Goal: Task Accomplishment & Management: Use online tool/utility

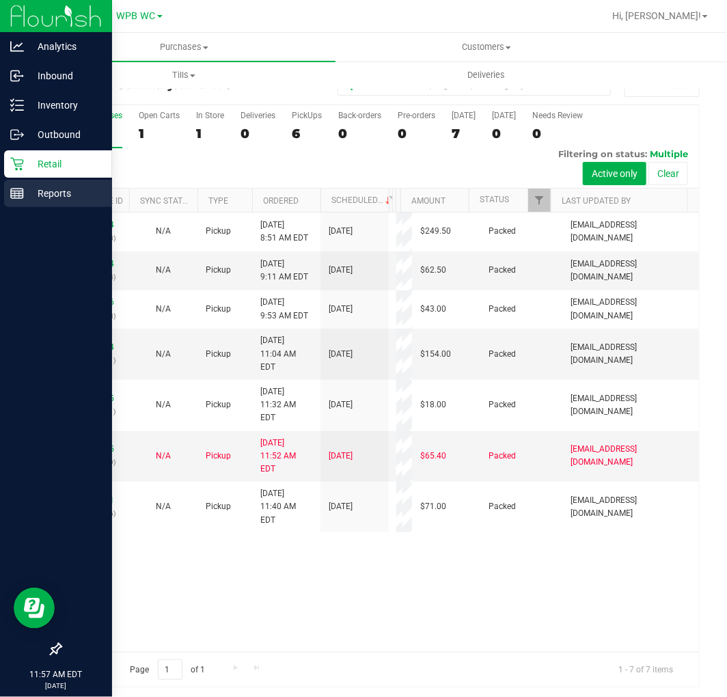
click at [19, 197] on line at bounding box center [19, 194] width 0 height 7
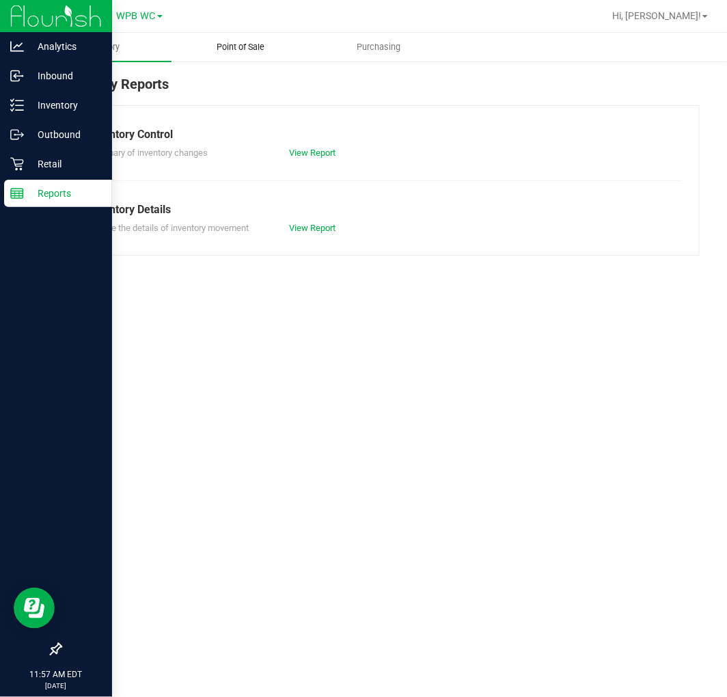
click at [276, 48] on span "Point of Sale" at bounding box center [240, 47] width 85 height 12
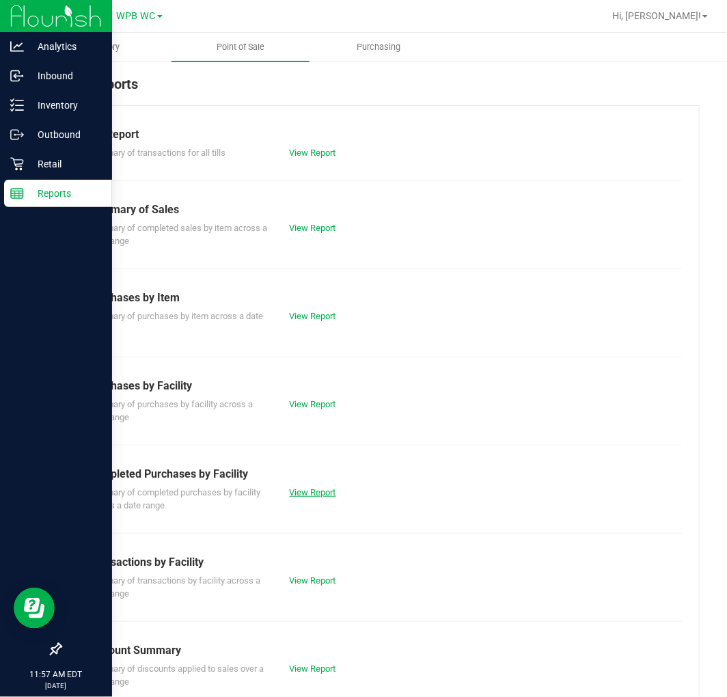
click at [319, 488] on link "View Report" at bounding box center [313, 492] width 46 height 10
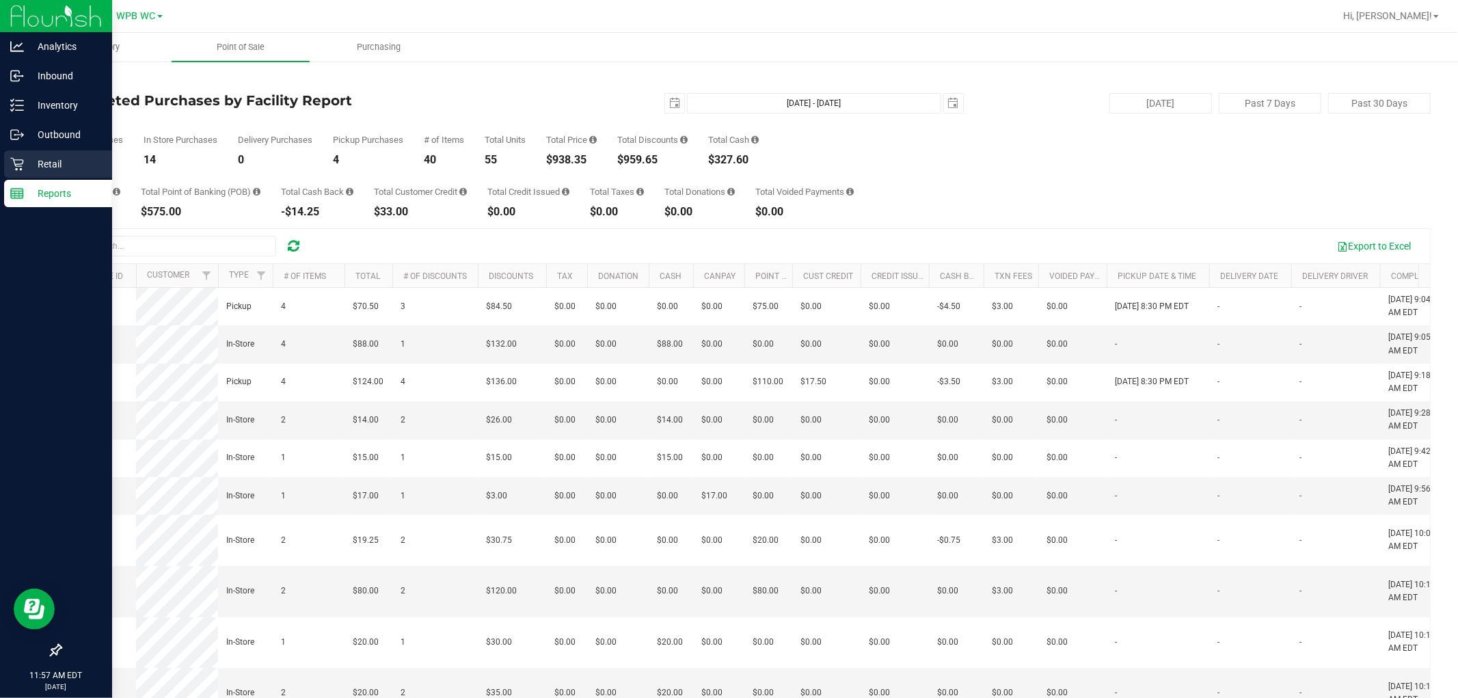
click at [70, 165] on p "Retail" at bounding box center [65, 164] width 82 height 16
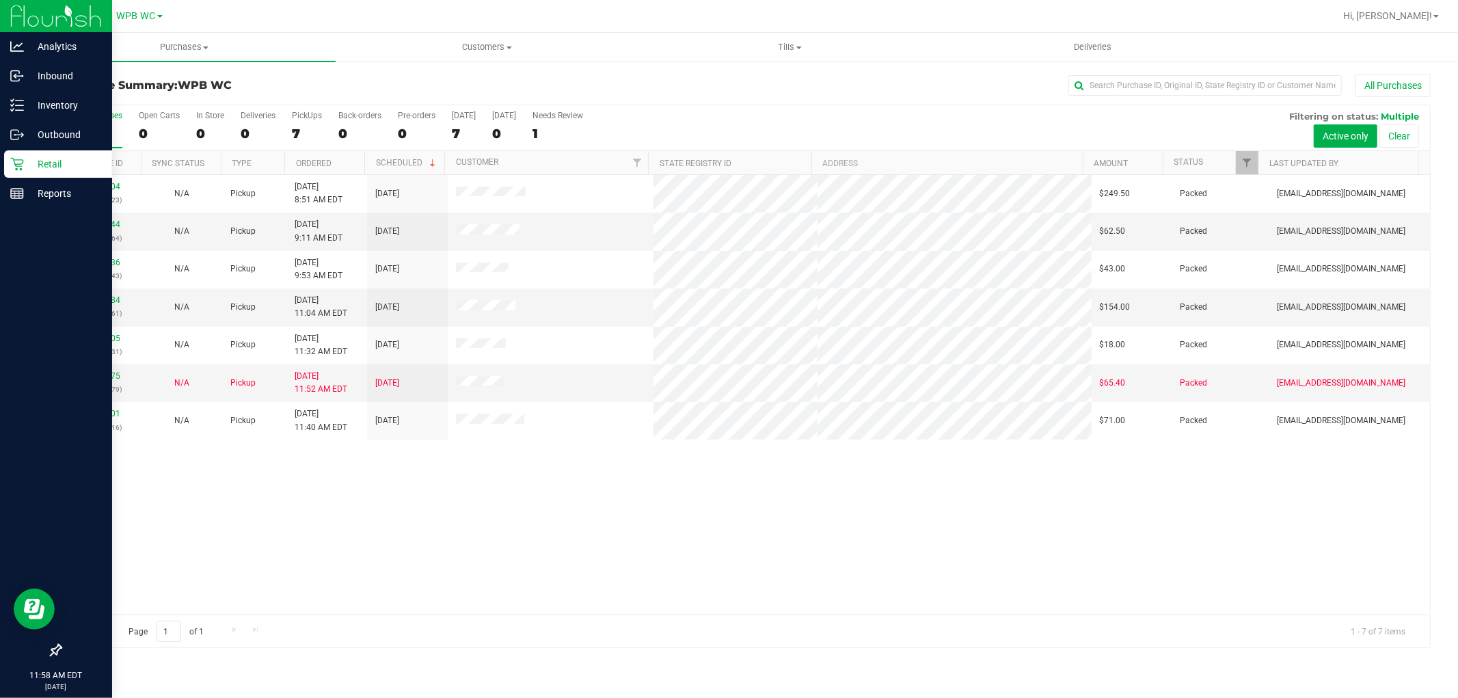
click at [22, 157] on icon at bounding box center [17, 164] width 14 height 14
click at [22, 161] on icon at bounding box center [17, 164] width 14 height 14
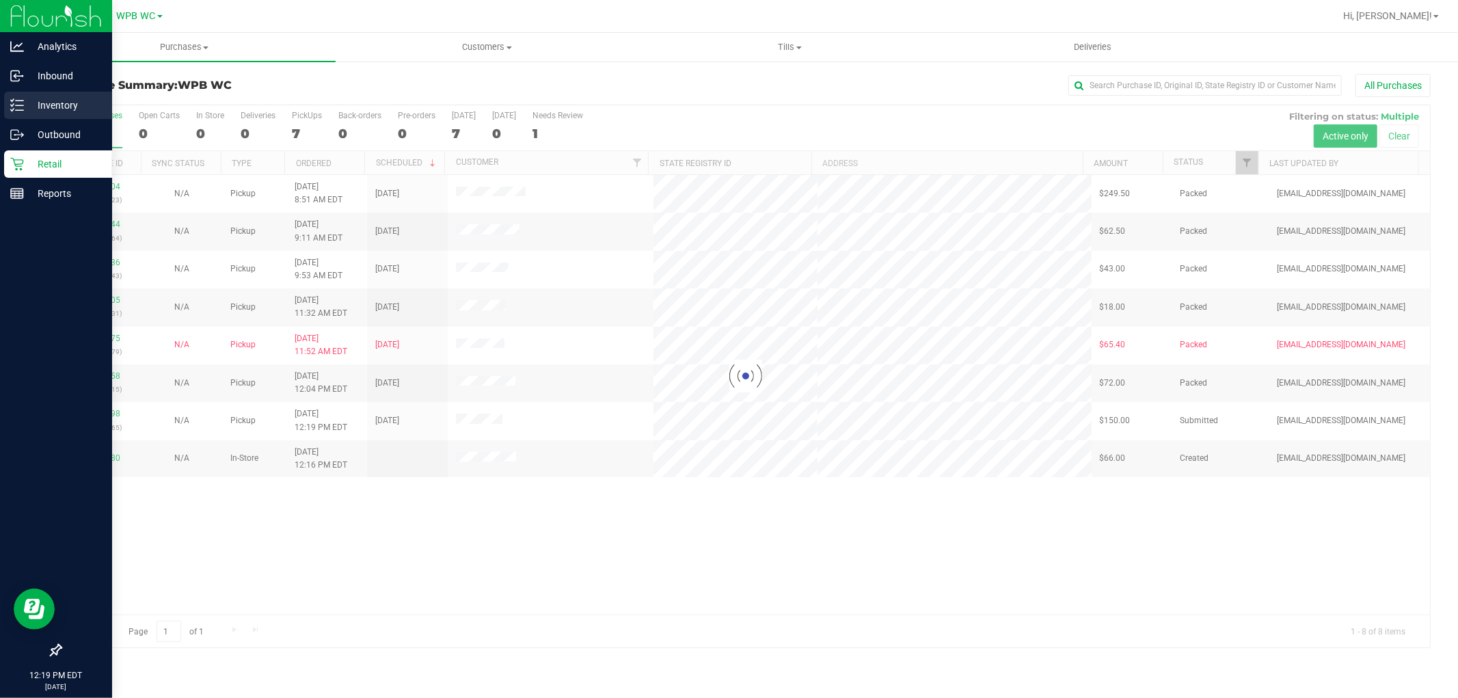
click at [37, 109] on p "Inventory" at bounding box center [65, 105] width 82 height 16
click at [29, 103] on p "Inventory" at bounding box center [65, 105] width 82 height 16
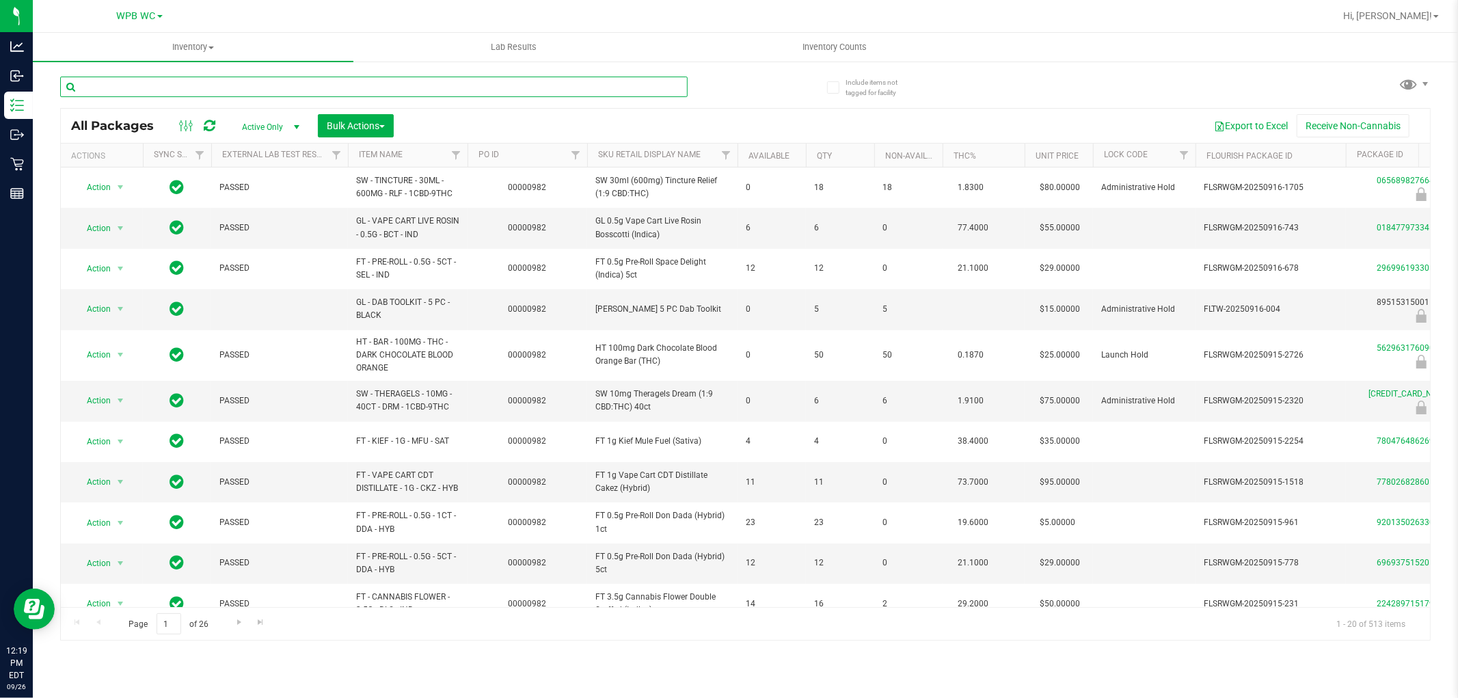
click at [224, 86] on input "text" at bounding box center [374, 87] width 628 height 21
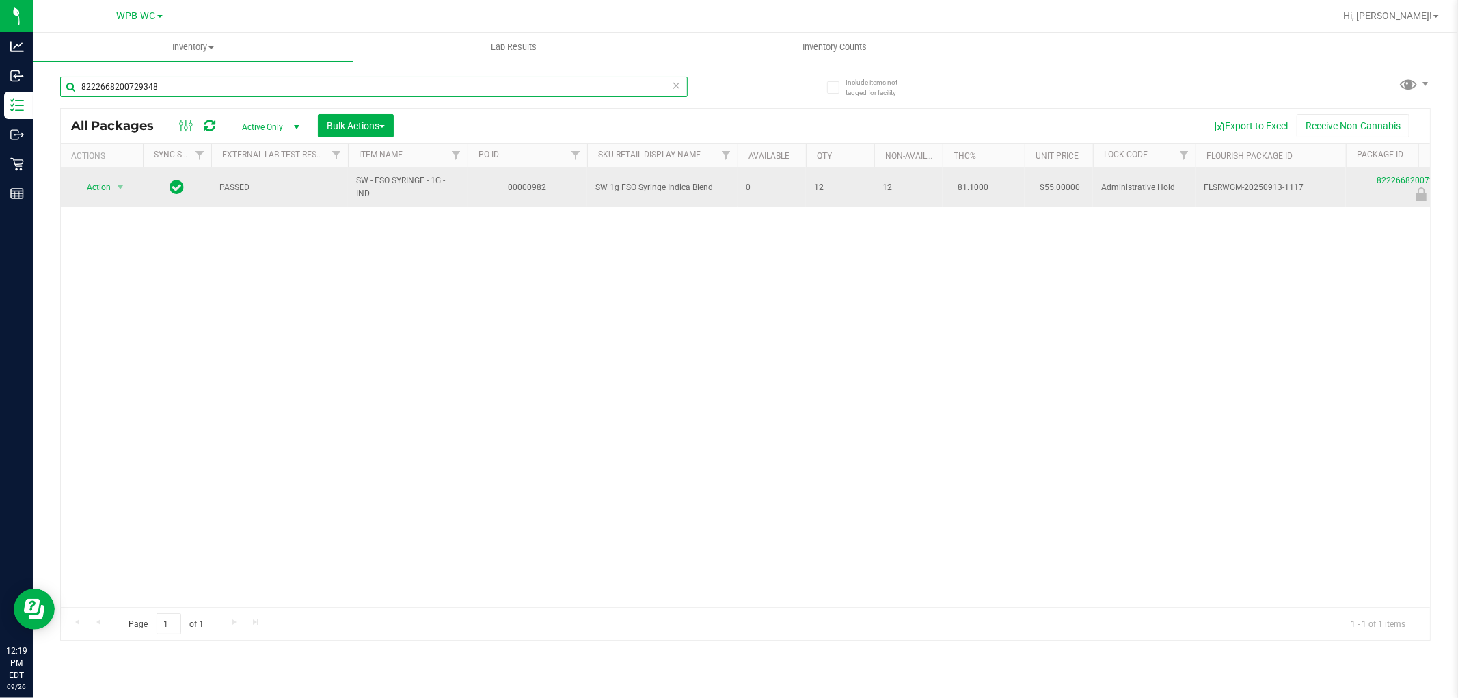
type input "8222668200729348"
click at [99, 189] on span "Action" at bounding box center [93, 187] width 37 height 19
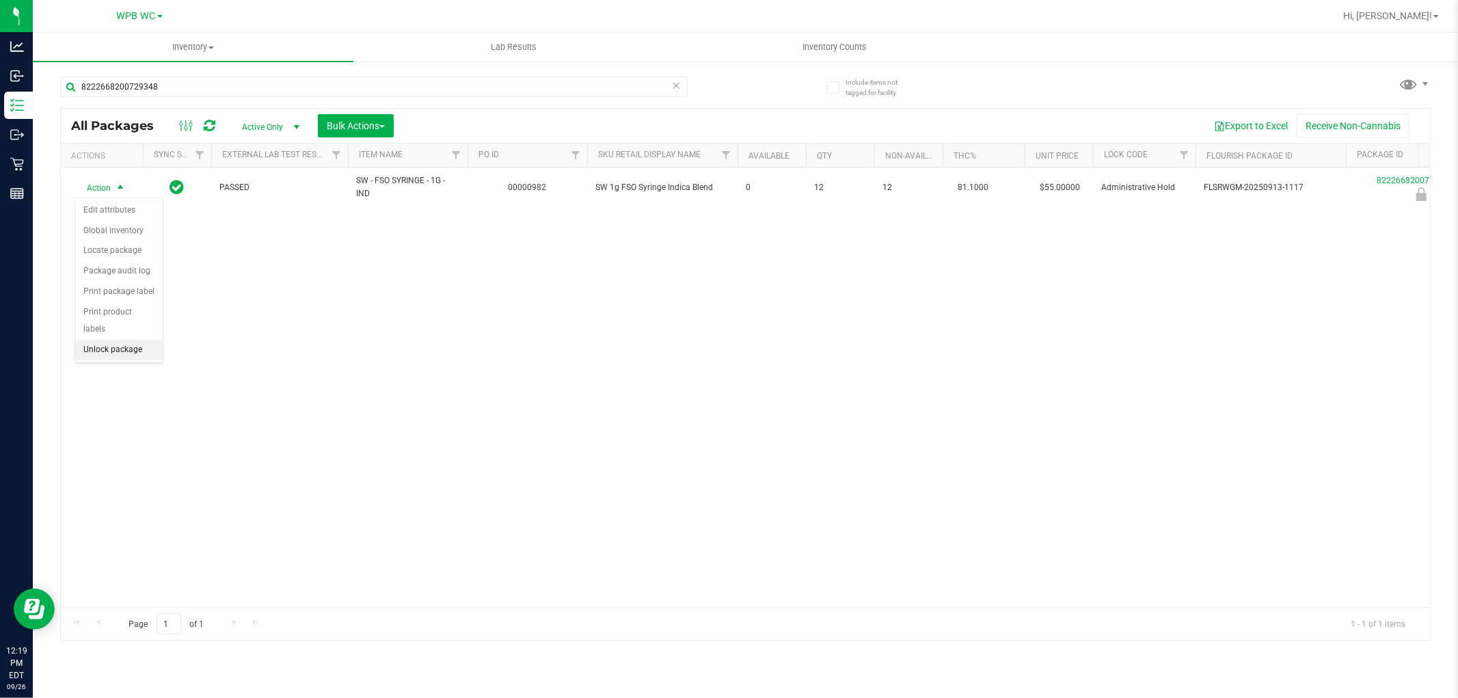
click at [120, 352] on li "Unlock package" at bounding box center [119, 350] width 88 height 21
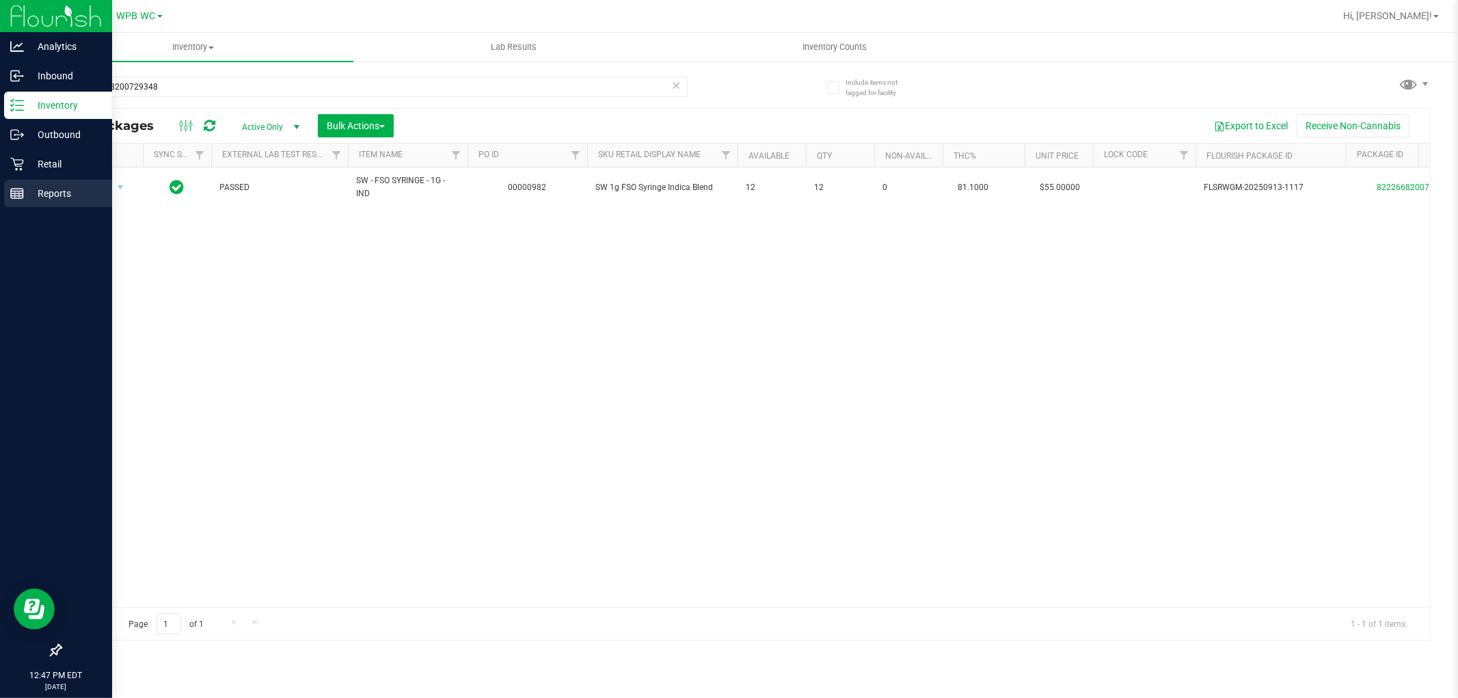
click at [59, 194] on p "Reports" at bounding box center [65, 193] width 82 height 16
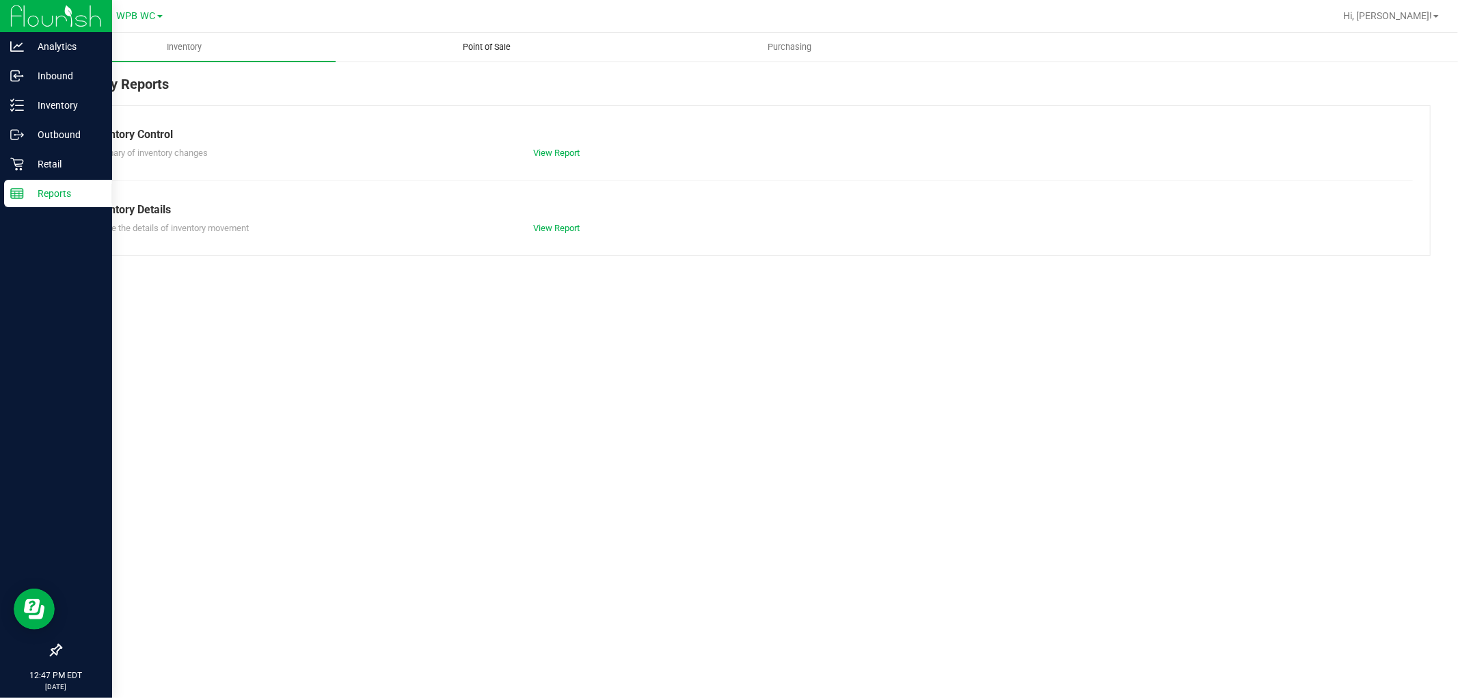
click at [505, 51] on span "Point of Sale" at bounding box center [487, 47] width 85 height 12
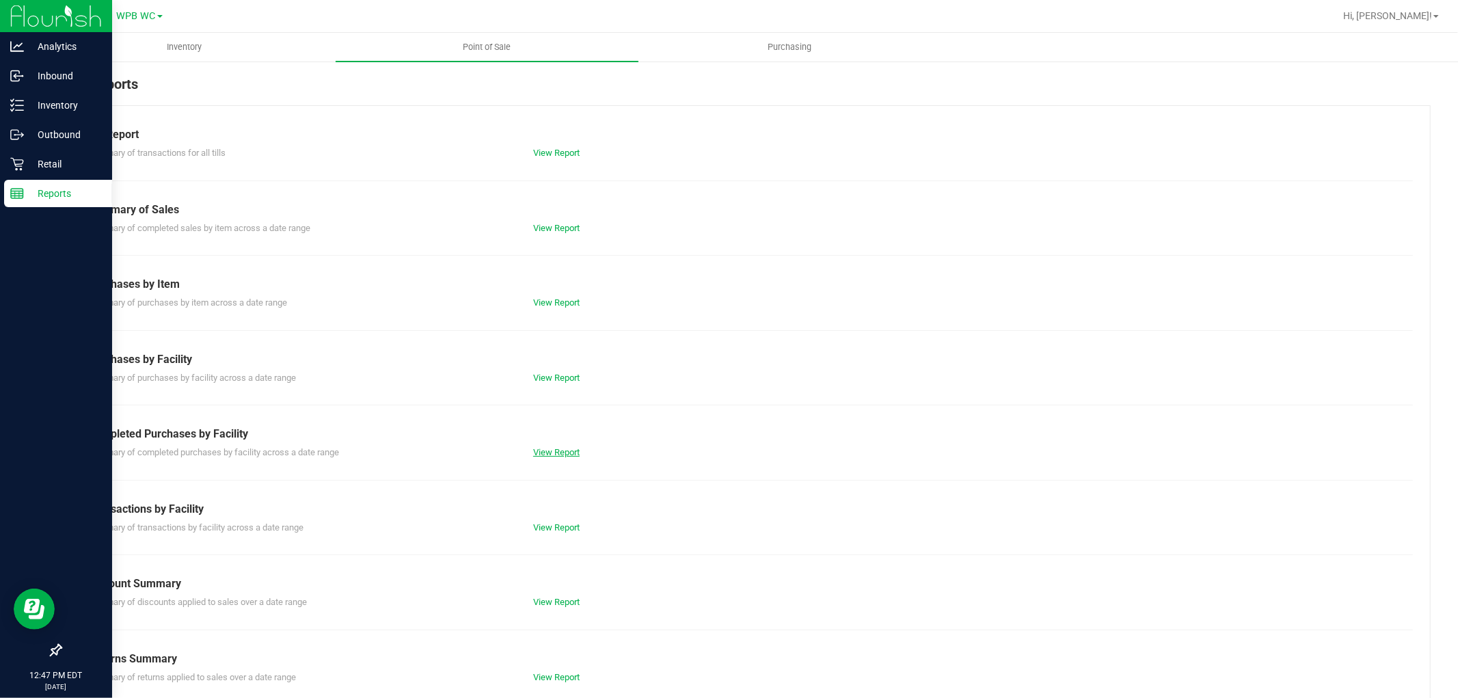
click at [561, 453] on link "View Report" at bounding box center [556, 452] width 46 height 10
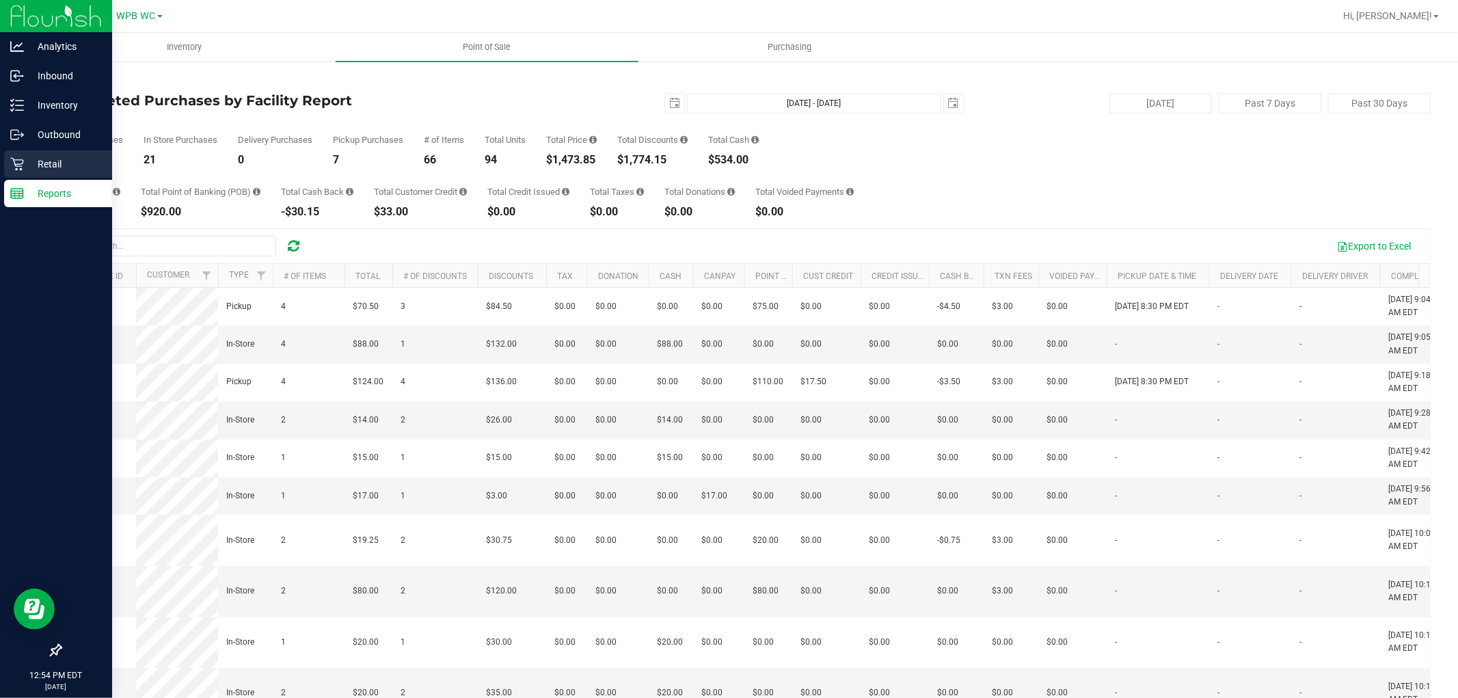
click at [34, 172] on p "Retail" at bounding box center [65, 164] width 82 height 16
